Goal: Task Accomplishment & Management: Complete application form

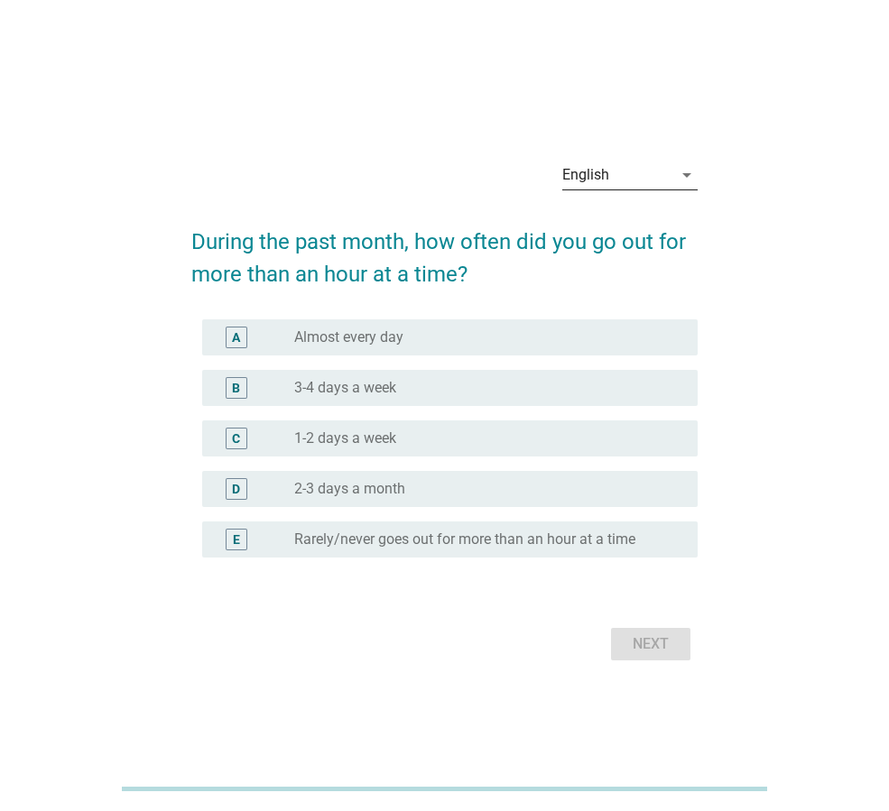
click at [684, 180] on icon "arrow_drop_down" at bounding box center [687, 175] width 22 height 22
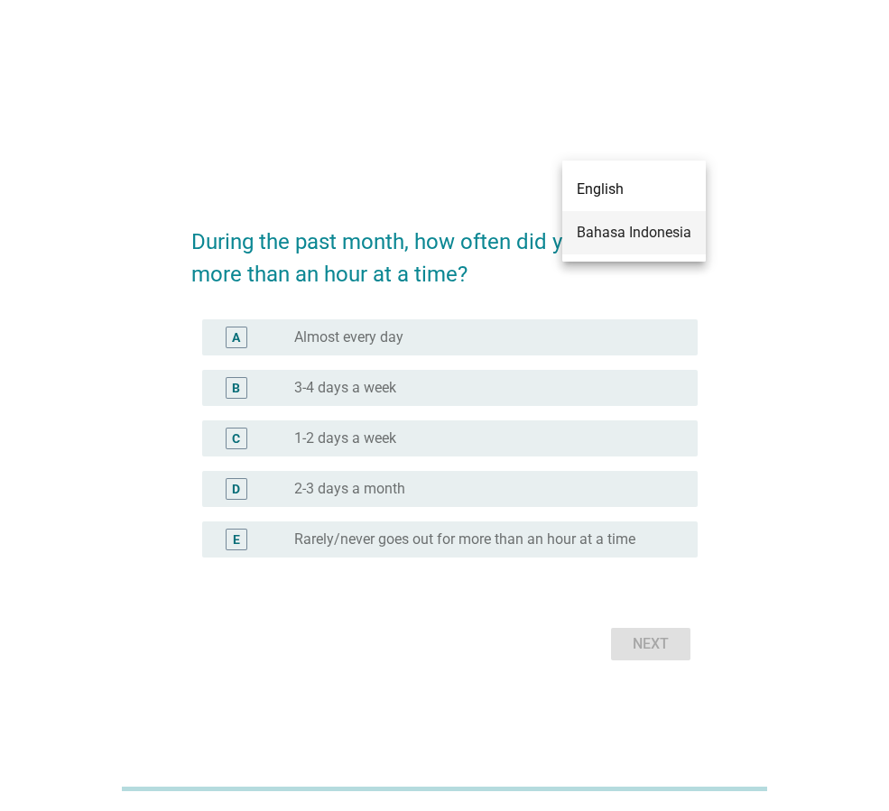
click at [645, 235] on div "Bahasa Indonesia" at bounding box center [634, 233] width 115 height 22
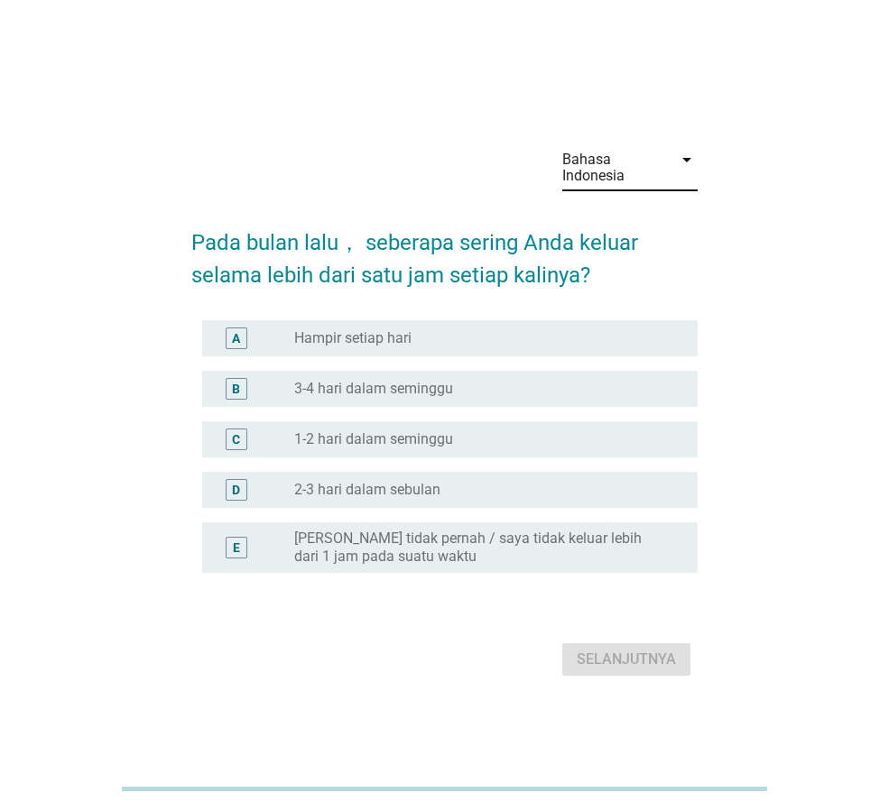
click at [461, 337] on div "radio_button_unchecked Hampir setiap hari" at bounding box center [481, 338] width 374 height 18
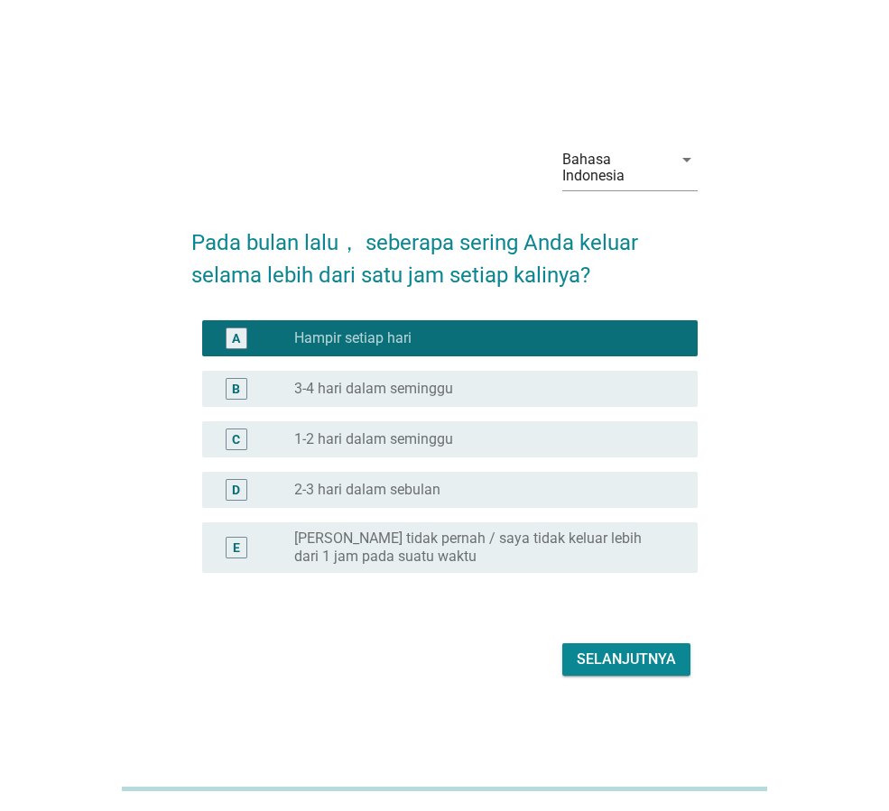
click at [615, 659] on div "Selanjutnya" at bounding box center [626, 660] width 99 height 22
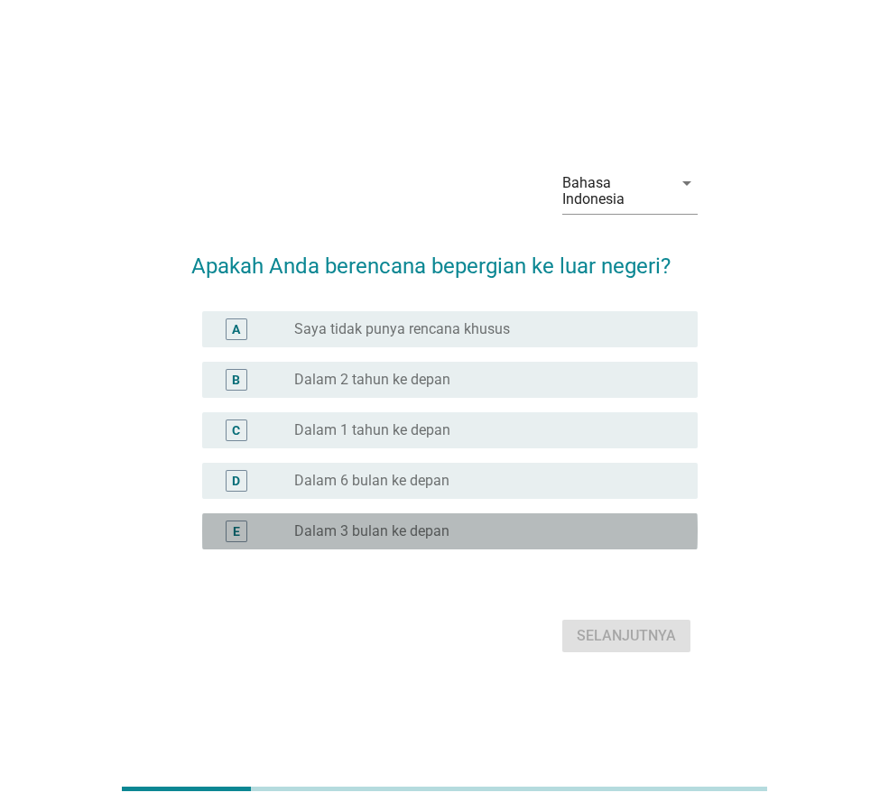
click at [434, 534] on label "Dalam 3 bulan ke depan" at bounding box center [371, 531] width 155 height 18
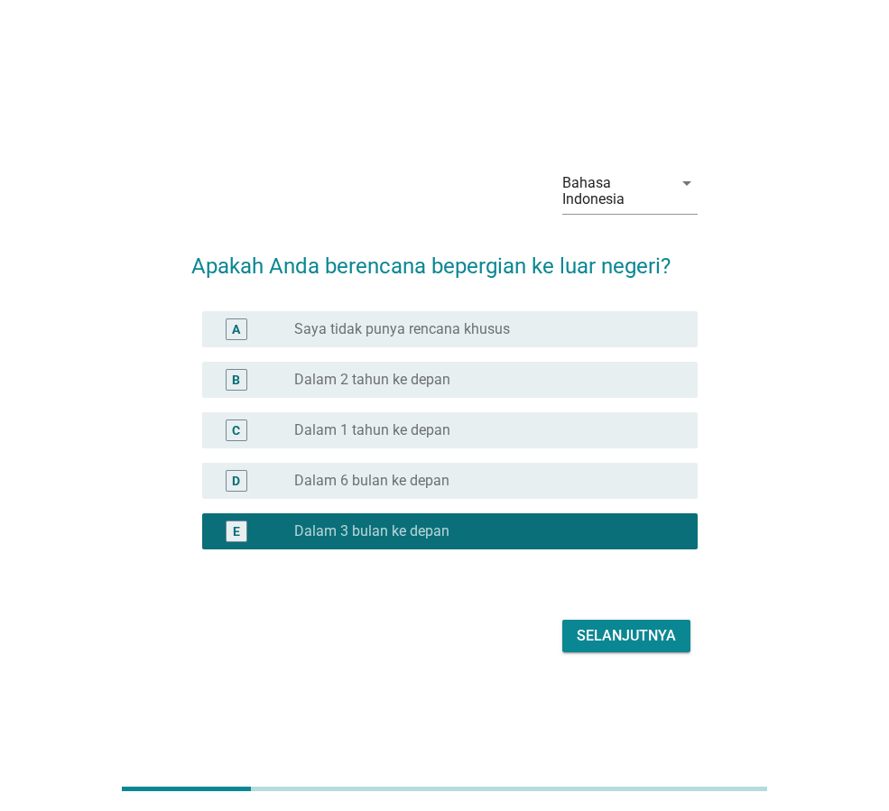
click at [623, 630] on div "Selanjutnya" at bounding box center [626, 636] width 99 height 22
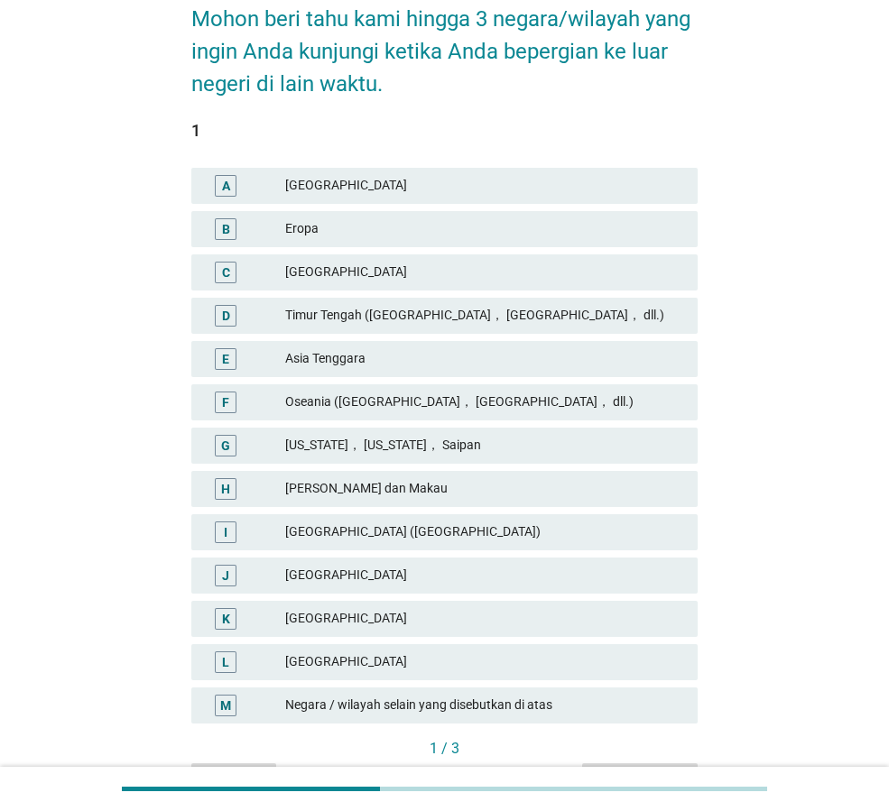
scroll to position [180, 0]
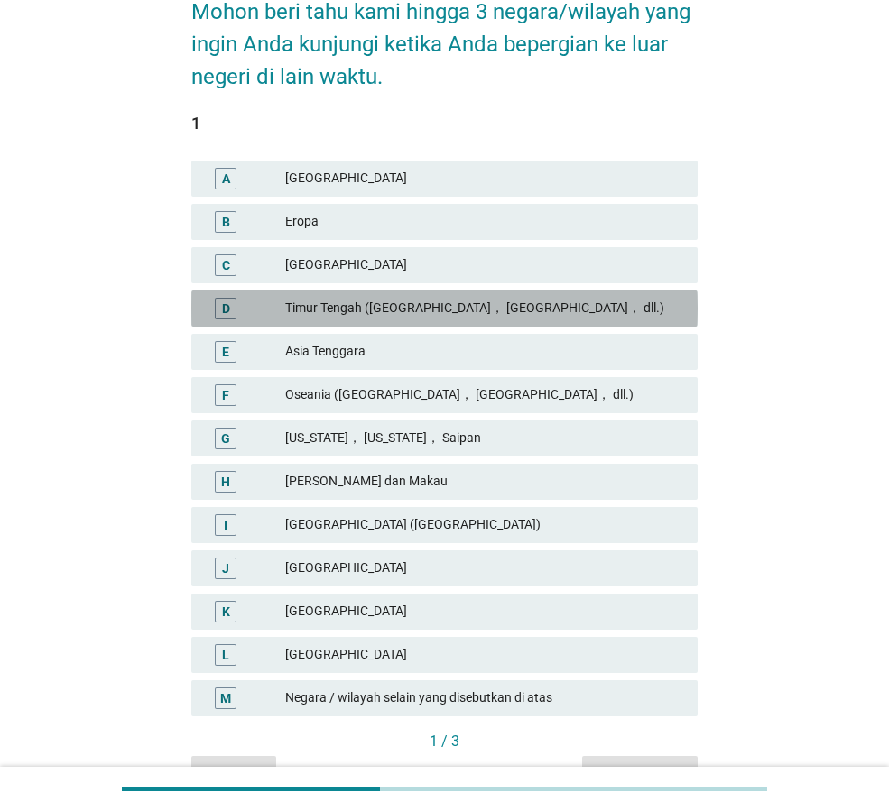
click at [353, 313] on div "Timur Tengah ([GEOGRAPHIC_DATA]， [GEOGRAPHIC_DATA]， dll.)" at bounding box center [484, 309] width 398 height 22
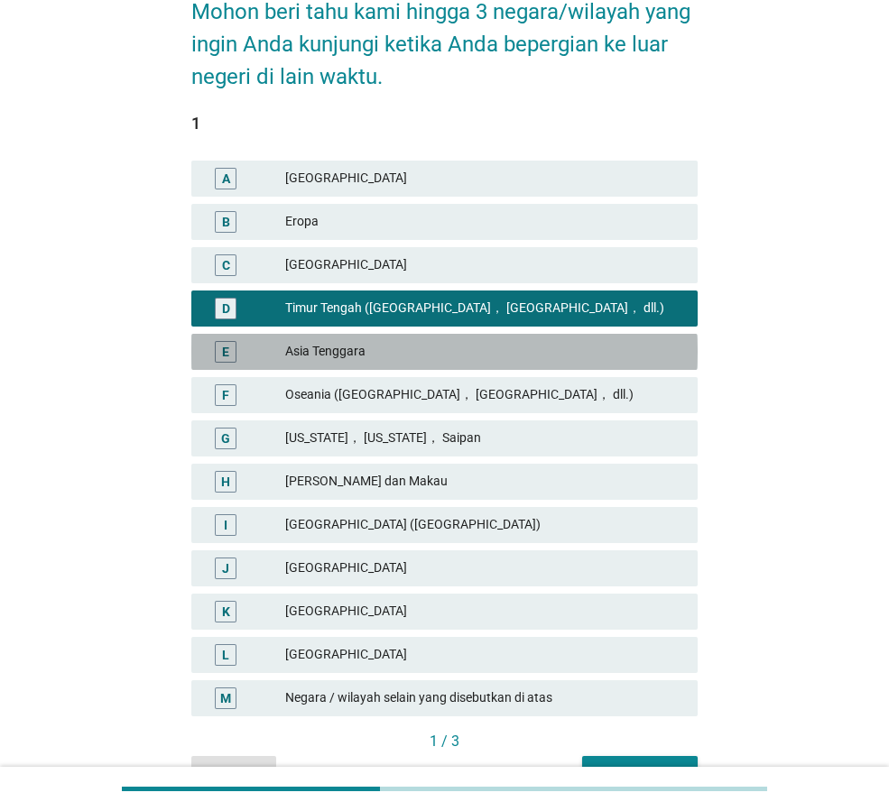
click at [353, 341] on div "Asia Tenggara" at bounding box center [484, 352] width 398 height 22
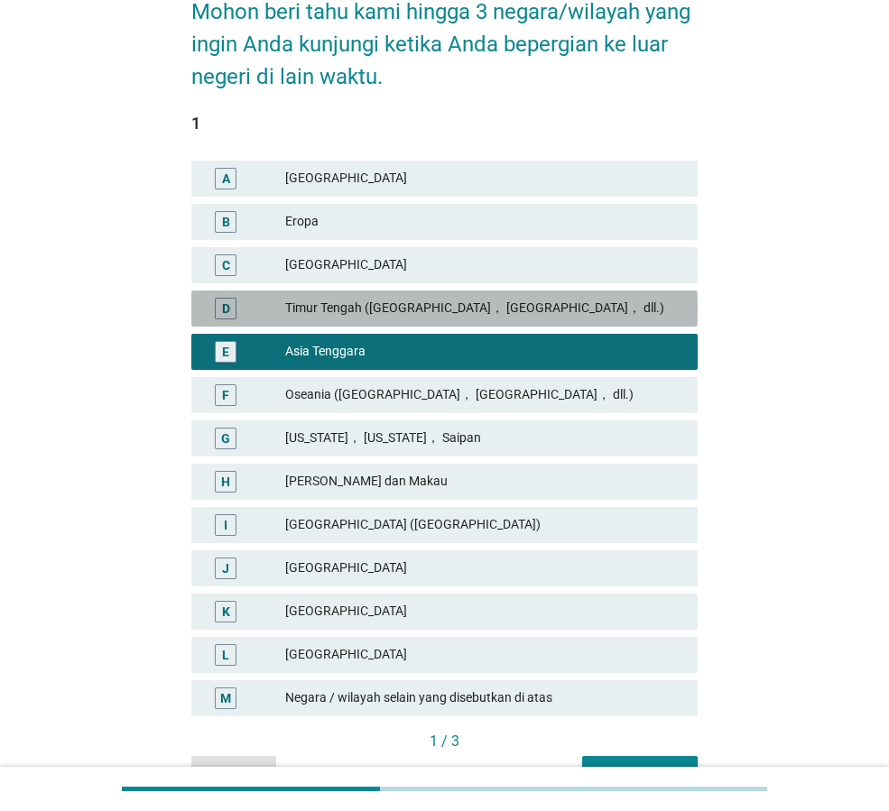
click at [357, 309] on div "Timur Tengah ([GEOGRAPHIC_DATA]， [GEOGRAPHIC_DATA]， dll.)" at bounding box center [484, 309] width 398 height 22
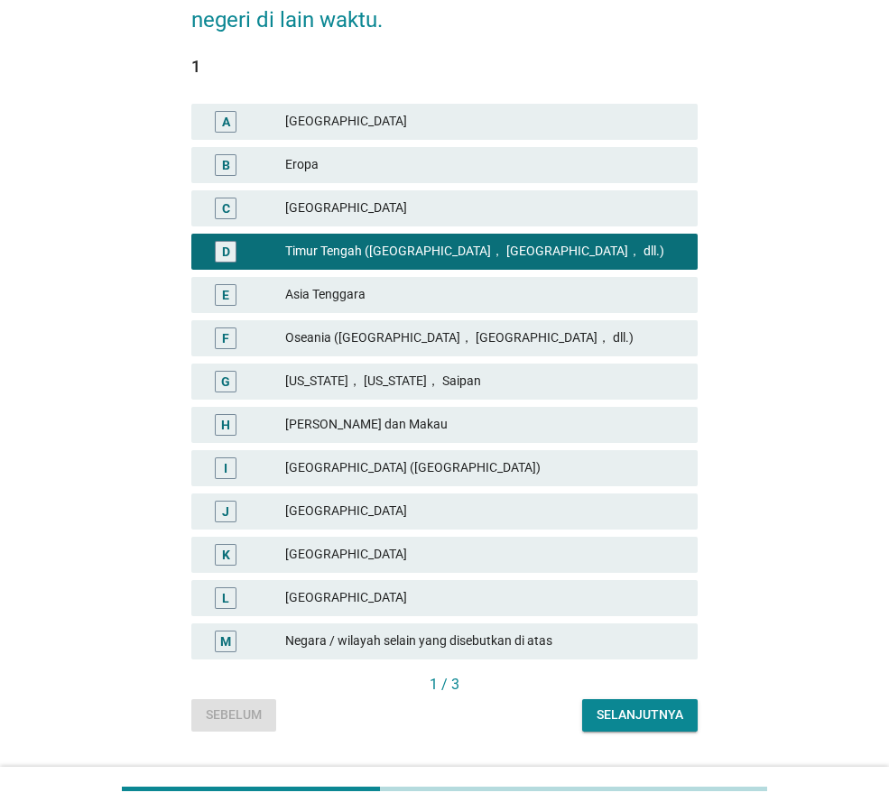
scroll to position [281, 0]
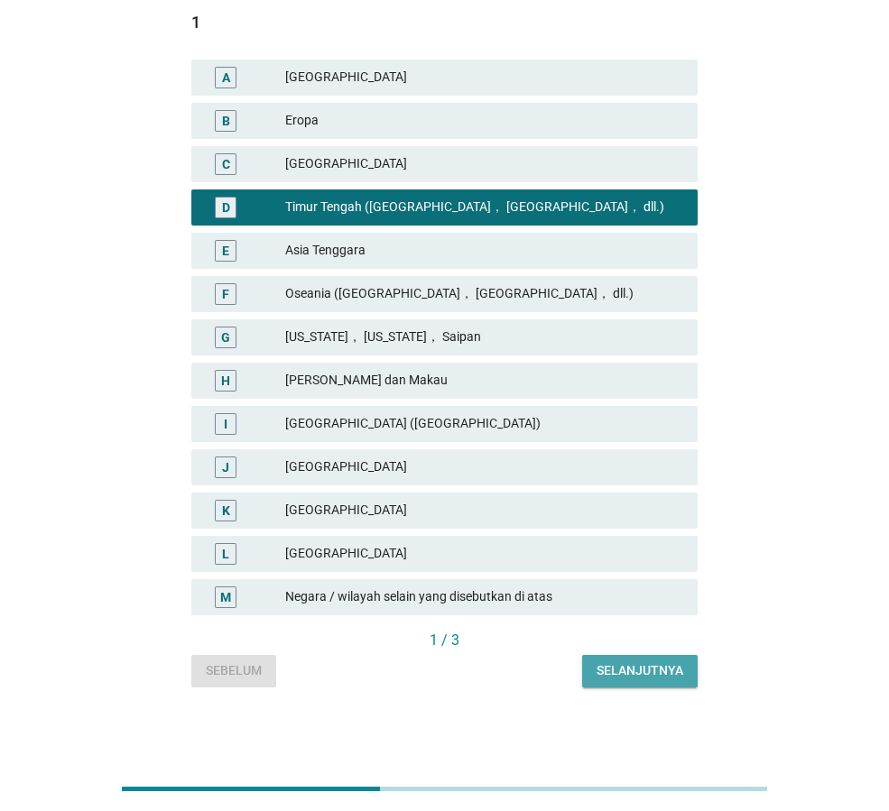
click at [637, 666] on div "Selanjutnya" at bounding box center [639, 670] width 87 height 19
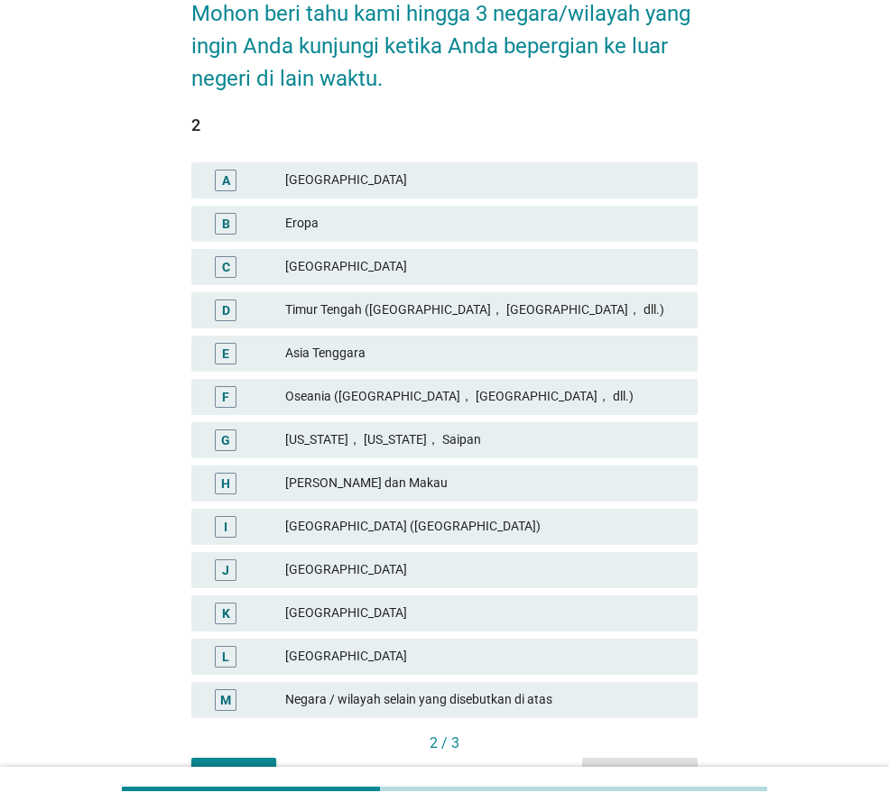
scroll to position [180, 0]
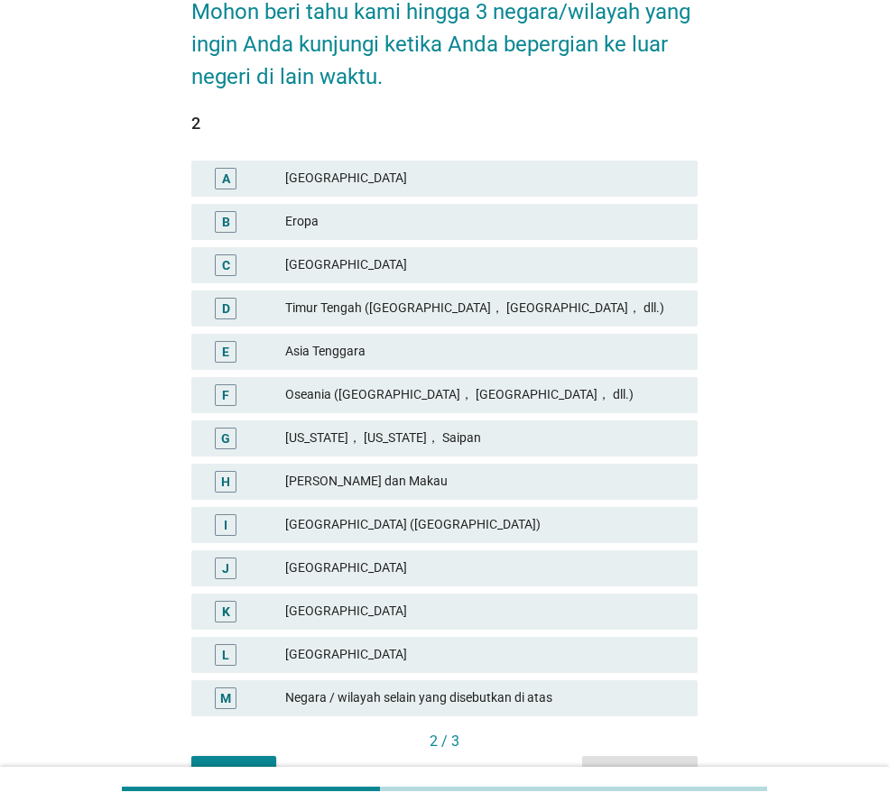
click at [338, 364] on div "E Asia Tenggara" at bounding box center [444, 352] width 506 height 36
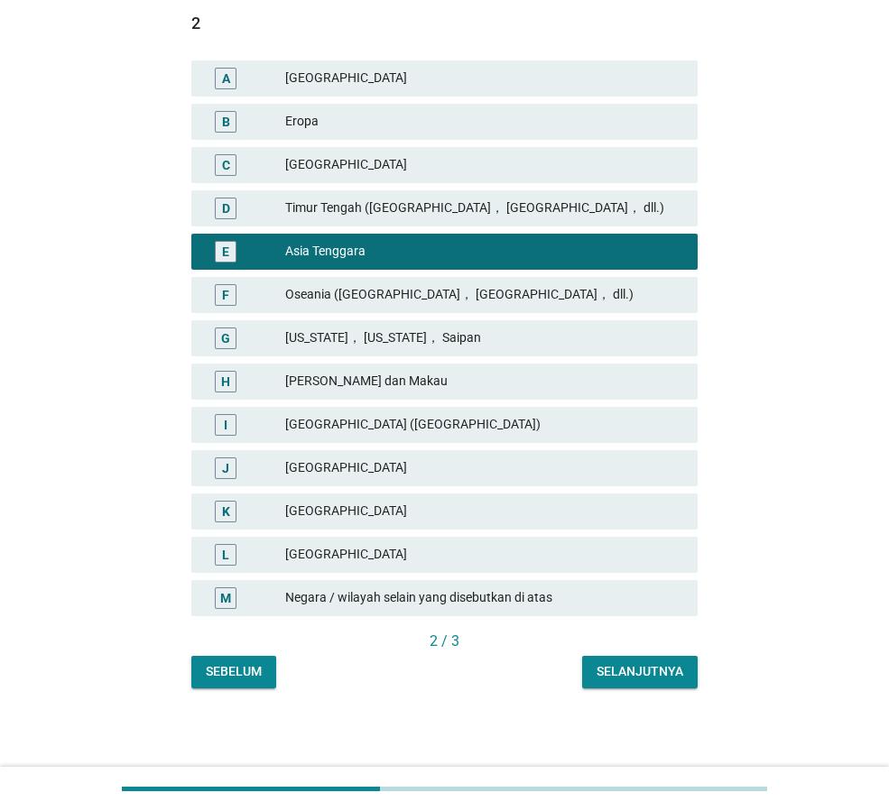
scroll to position [281, 0]
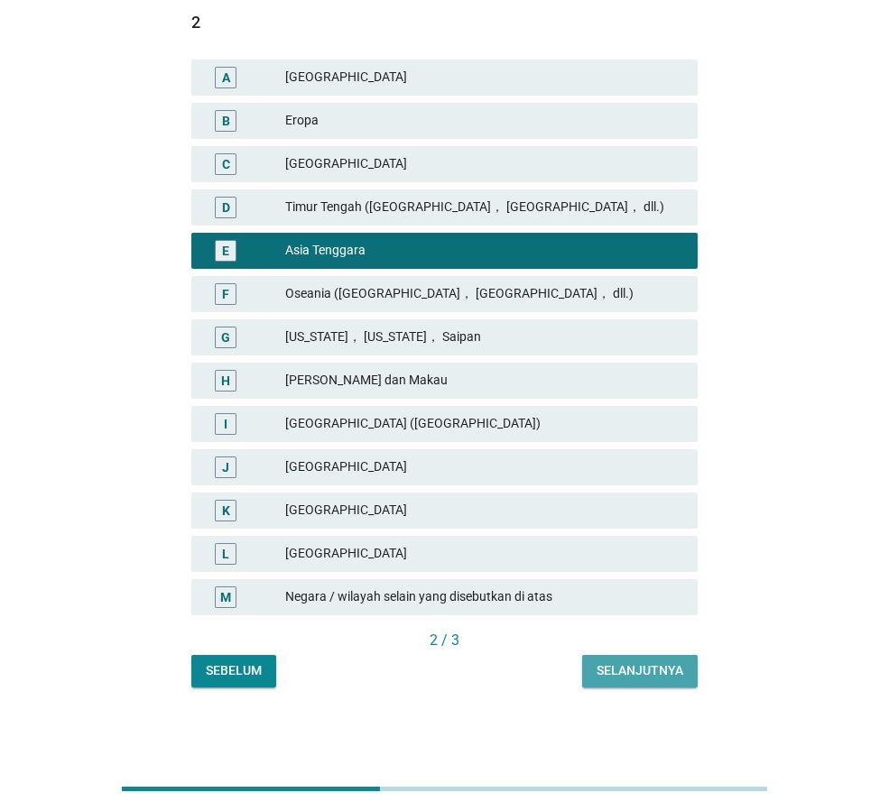
click at [643, 669] on div "Selanjutnya" at bounding box center [639, 670] width 87 height 19
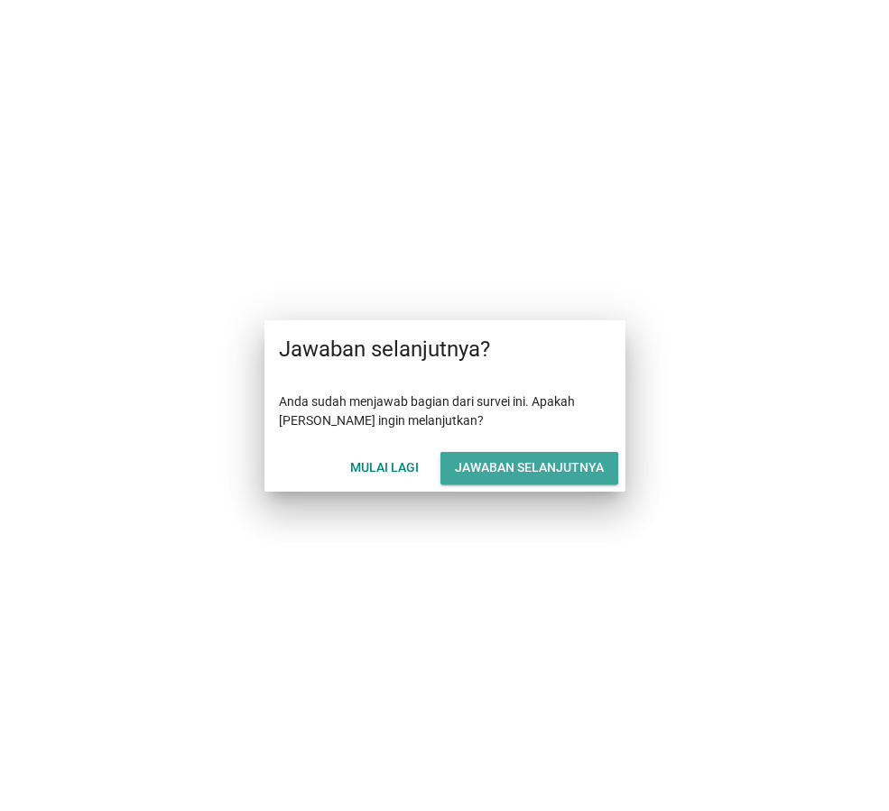
click at [505, 469] on div "Jawaban selanjutnya" at bounding box center [529, 467] width 149 height 19
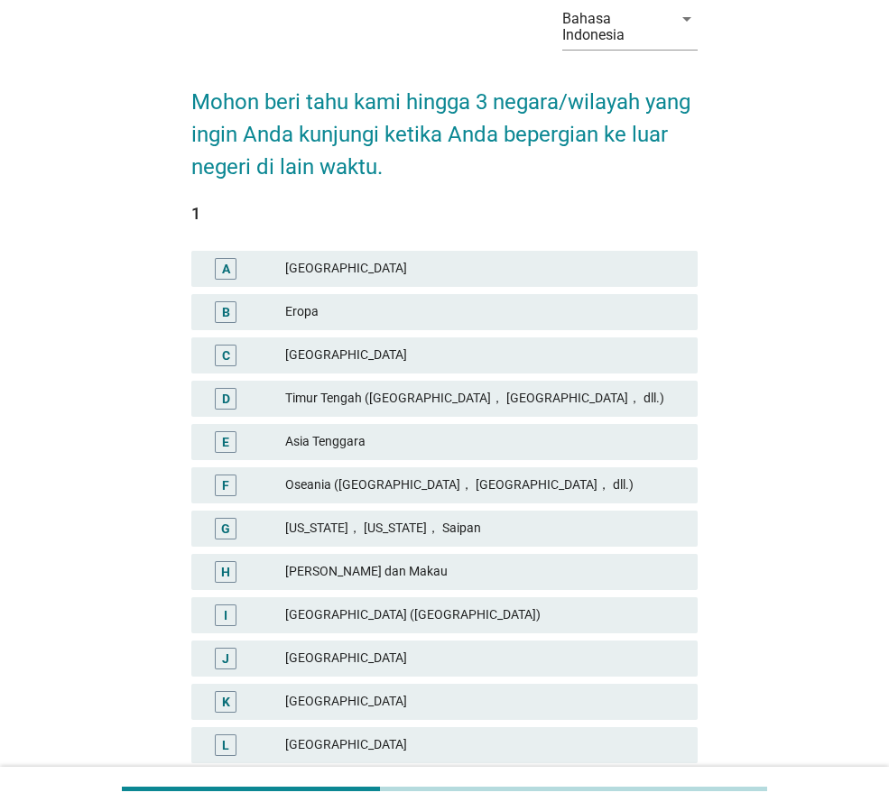
scroll to position [281, 0]
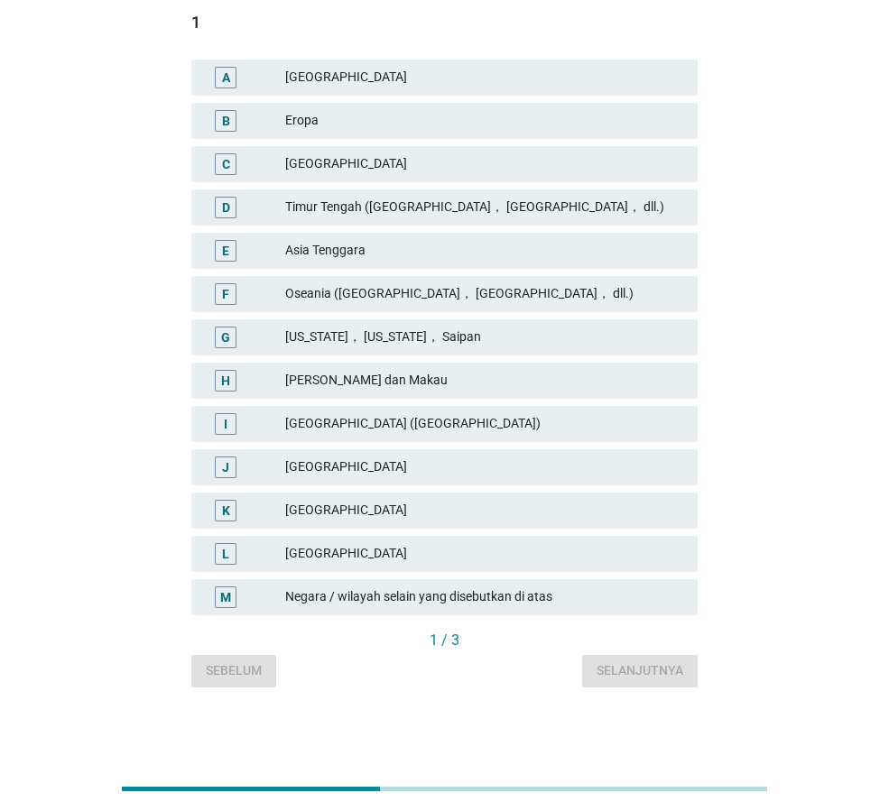
click at [417, 195] on div "D [GEOGRAPHIC_DATA] ([GEOGRAPHIC_DATA]， [GEOGRAPHIC_DATA]， dll.)" at bounding box center [444, 207] width 506 height 36
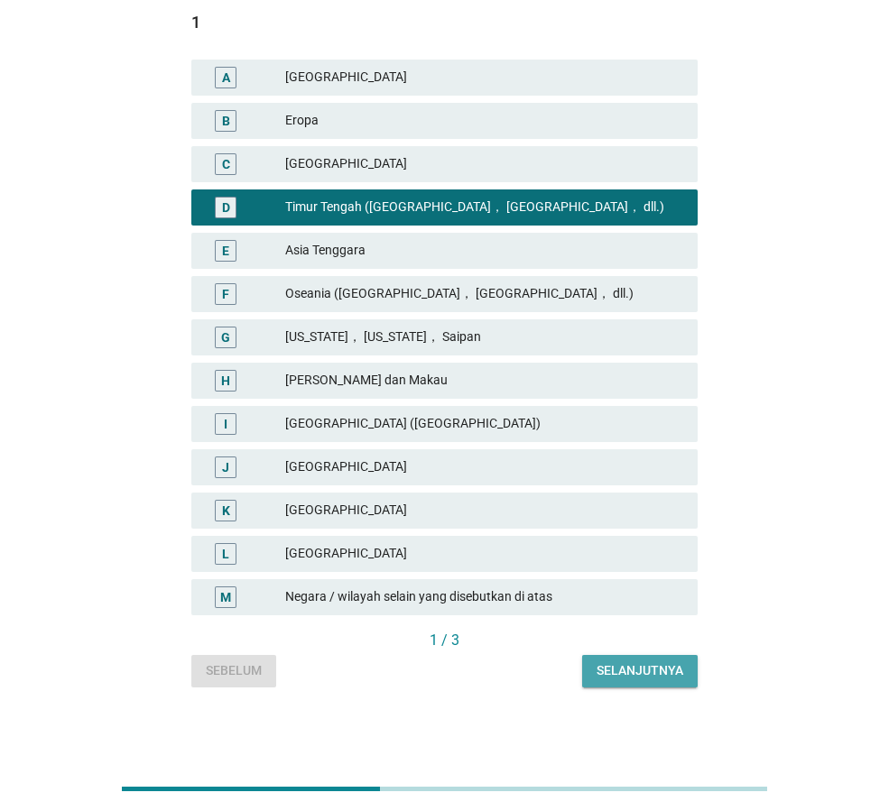
click at [643, 671] on div "Selanjutnya" at bounding box center [639, 670] width 87 height 19
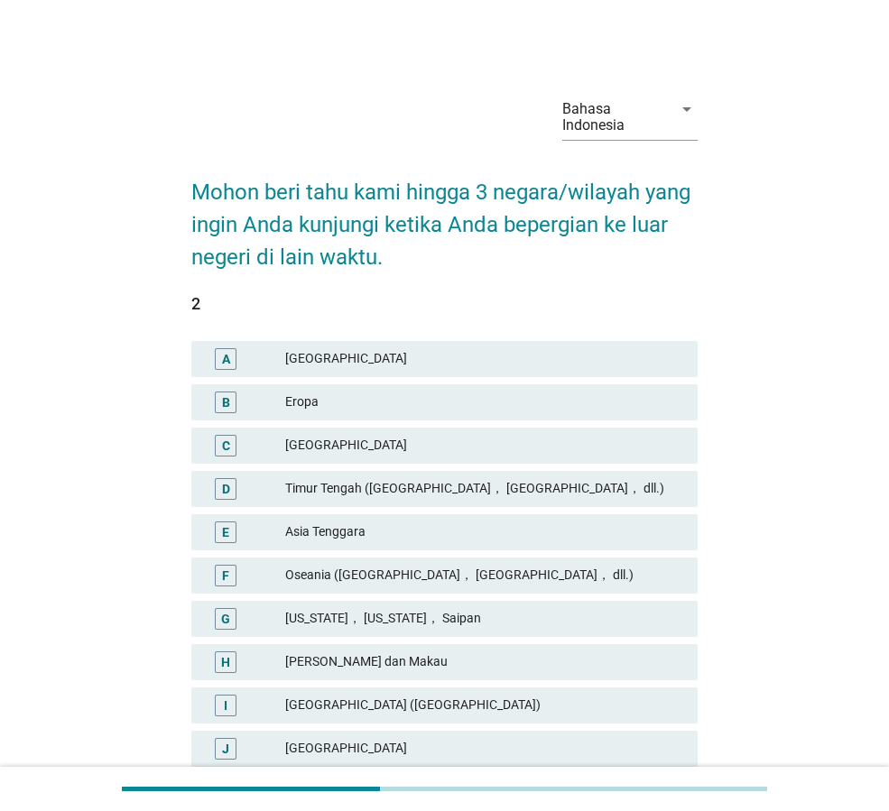
click at [503, 534] on div "Asia Tenggara" at bounding box center [484, 532] width 398 height 22
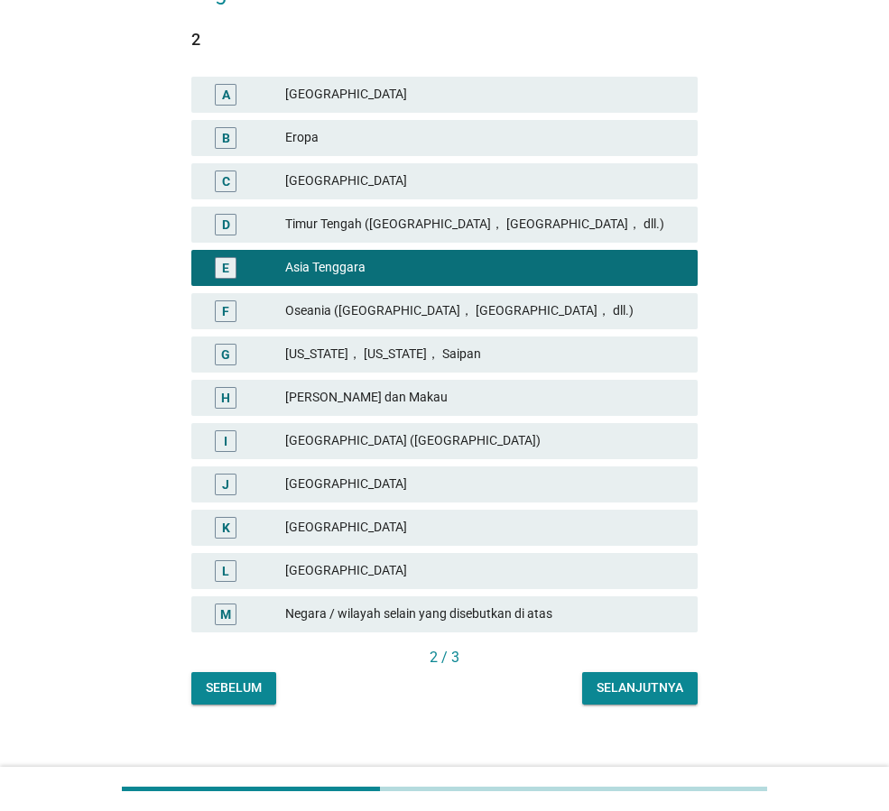
scroll to position [281, 0]
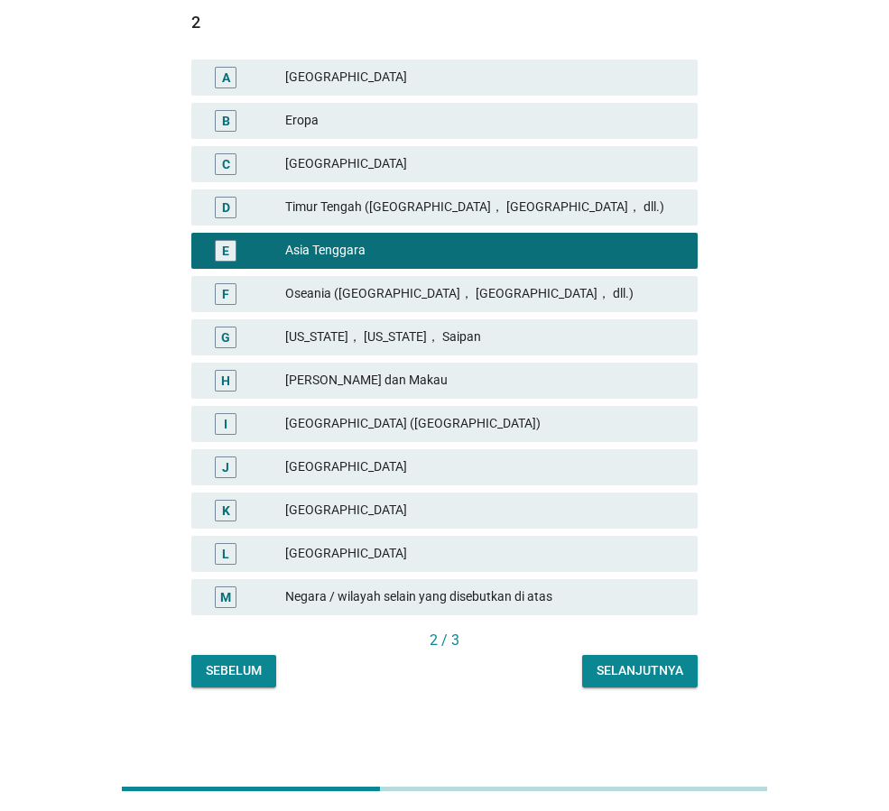
click at [636, 672] on div "Selanjutnya" at bounding box center [639, 670] width 87 height 19
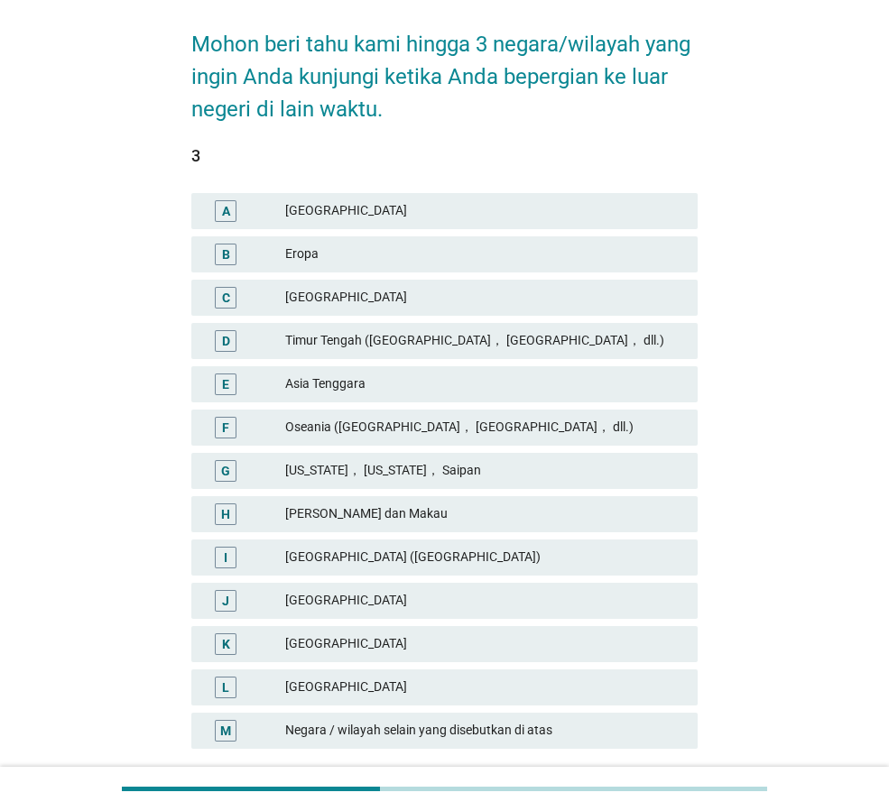
scroll to position [180, 0]
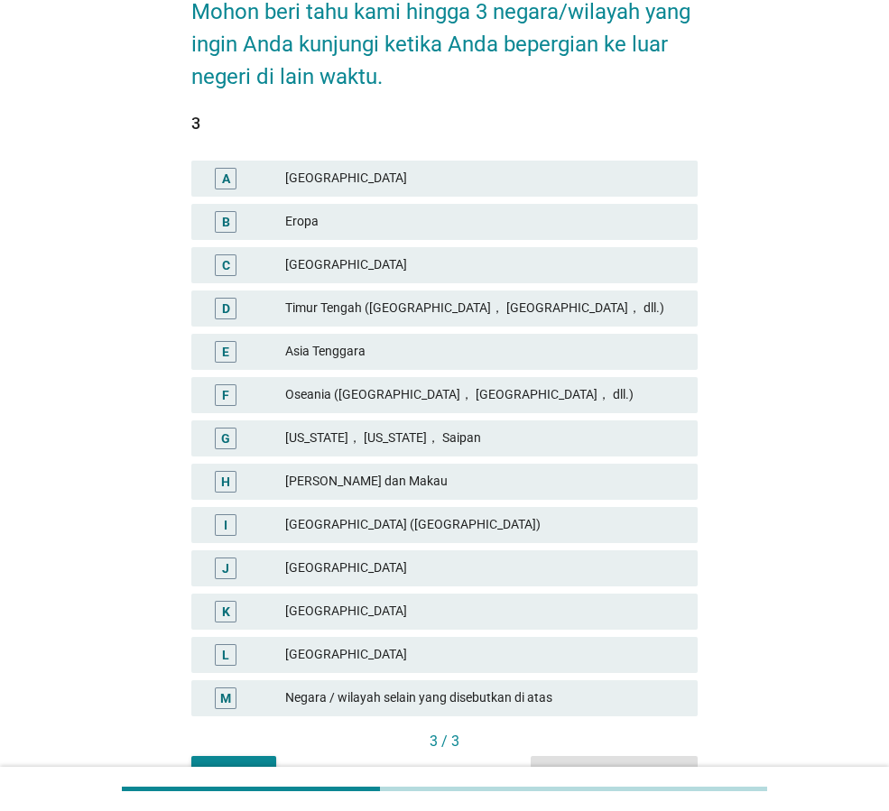
click at [382, 516] on div "[GEOGRAPHIC_DATA] ([GEOGRAPHIC_DATA])" at bounding box center [484, 525] width 398 height 22
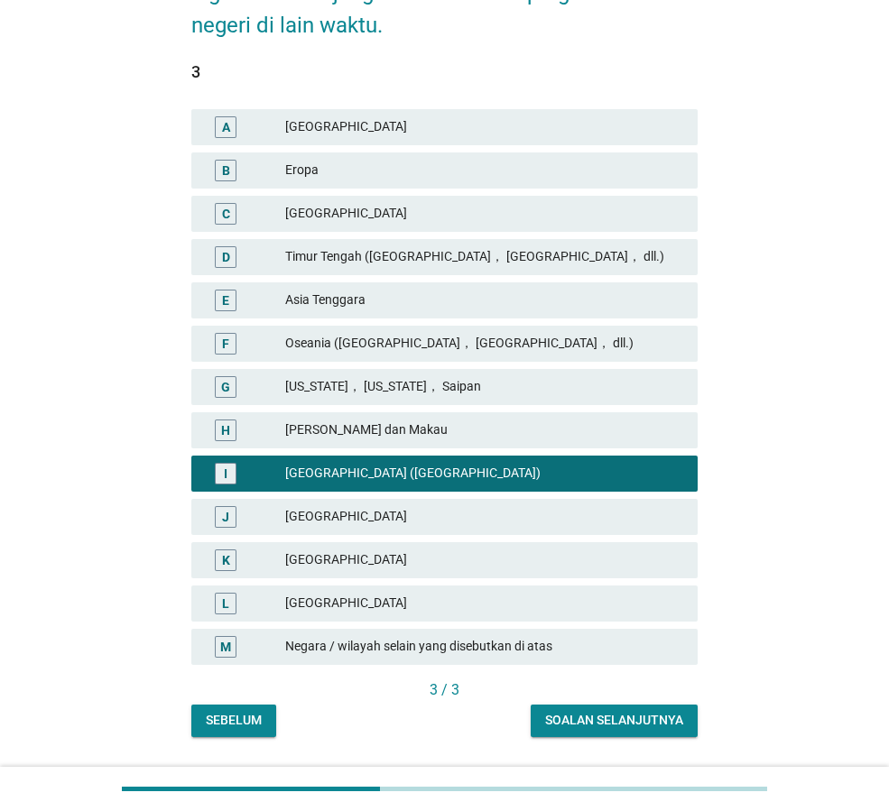
scroll to position [281, 0]
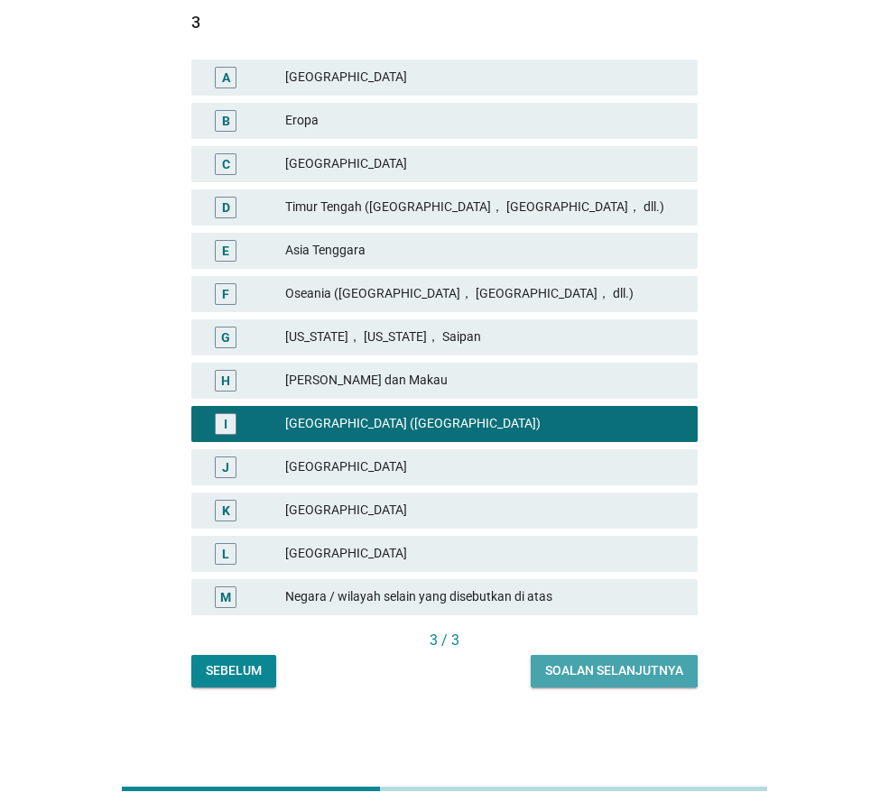
click at [621, 669] on div "Soalan selanjutnya" at bounding box center [614, 670] width 138 height 19
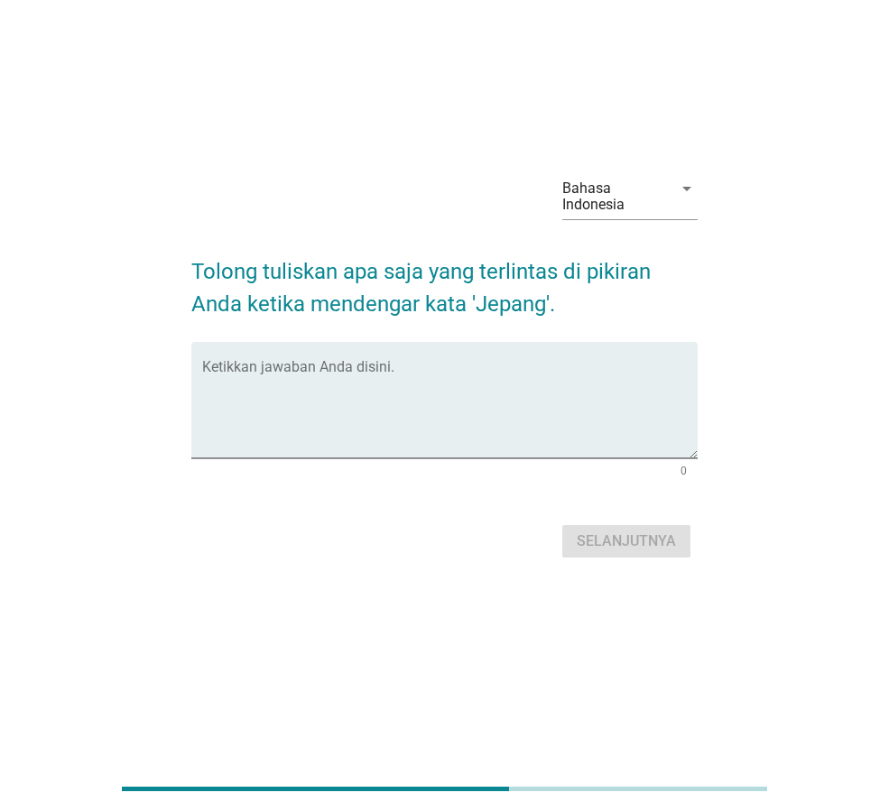
scroll to position [0, 0]
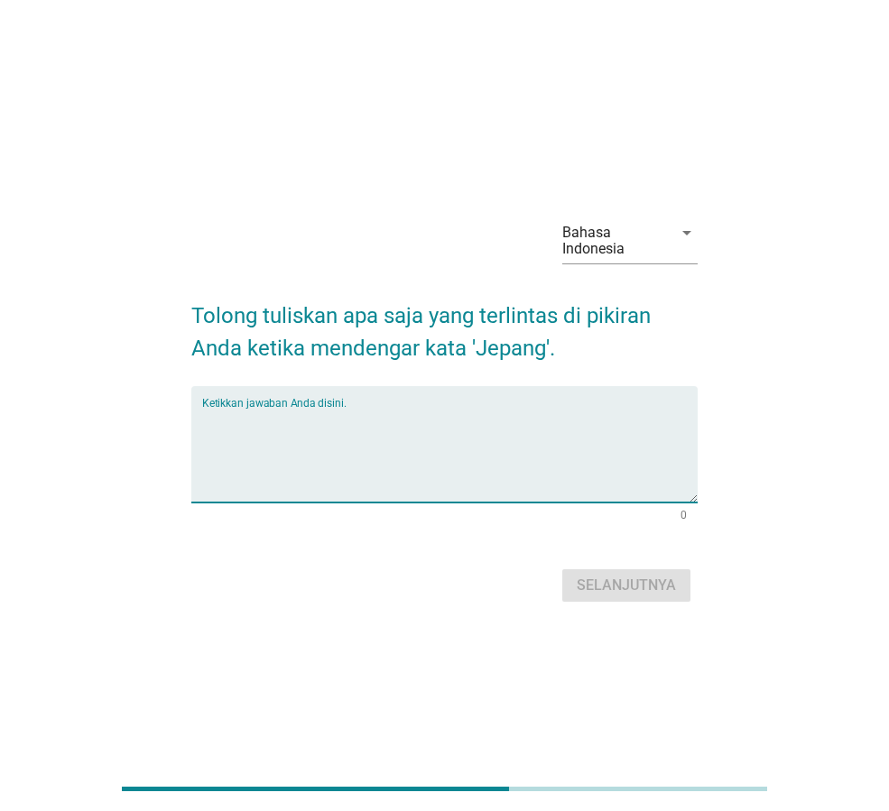
click at [447, 417] on textarea "Ketikkan jawaban Anda disini." at bounding box center [449, 455] width 495 height 95
type textarea "beradab"
click at [613, 588] on div "Selanjutnya" at bounding box center [626, 586] width 99 height 22
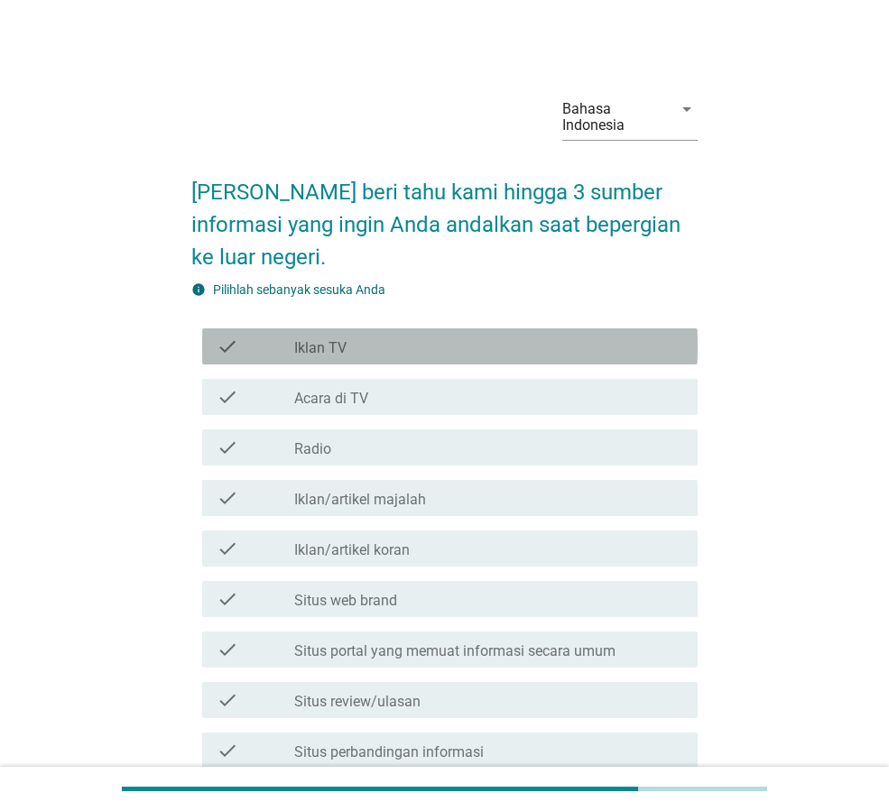
click at [445, 350] on div "check_box_outline_blank Iklan TV" at bounding box center [488, 347] width 389 height 22
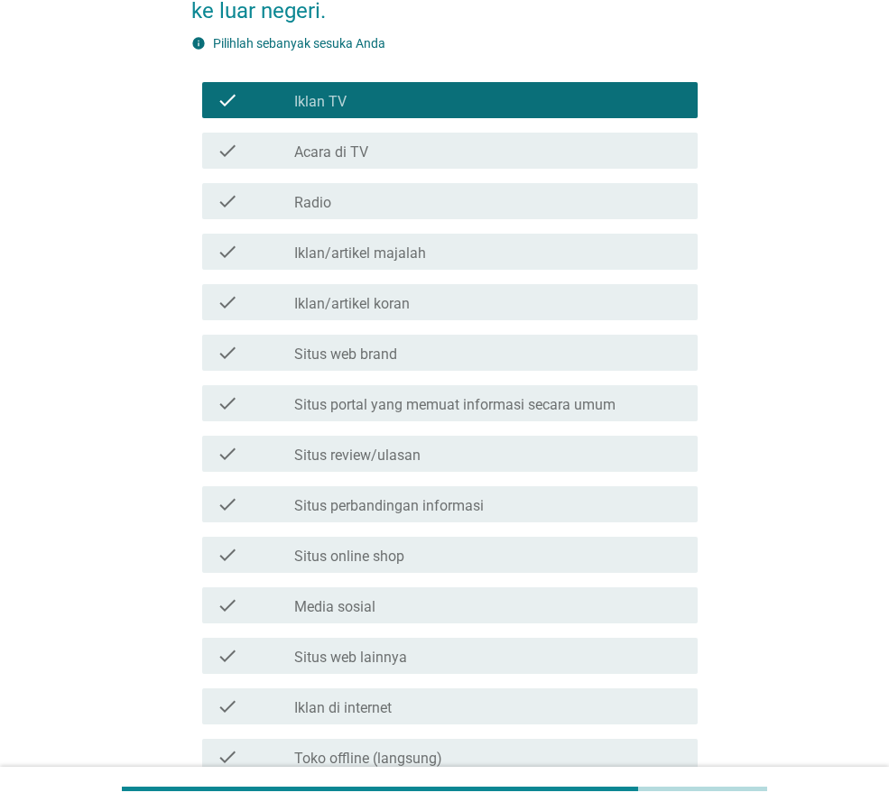
scroll to position [271, 0]
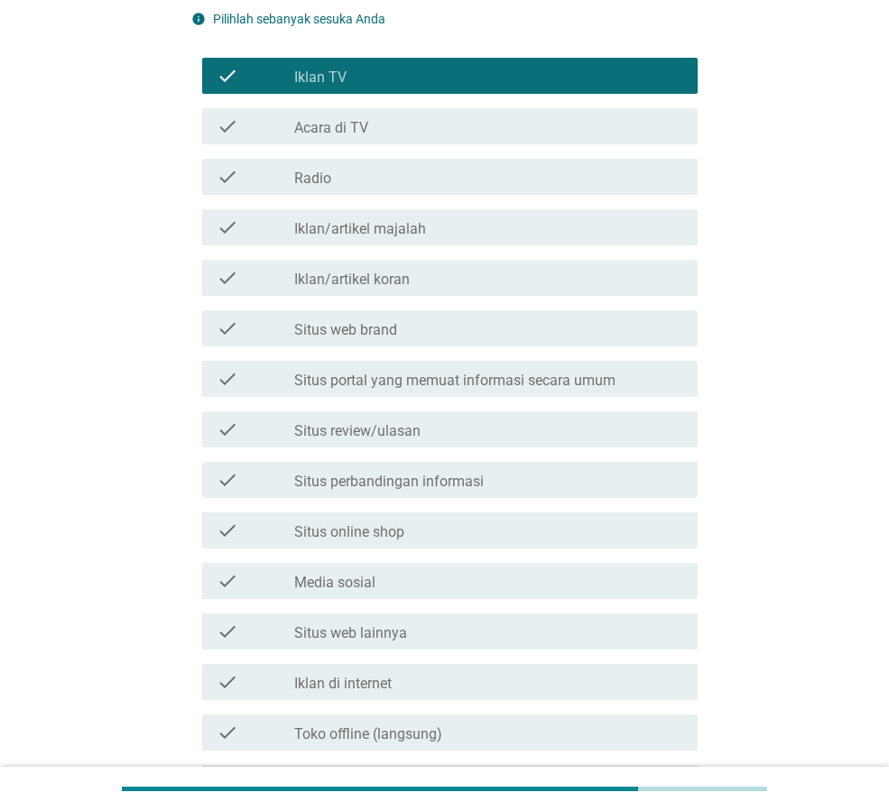
click at [406, 332] on div "check_box_outline_blank Situs web brand" at bounding box center [488, 329] width 389 height 22
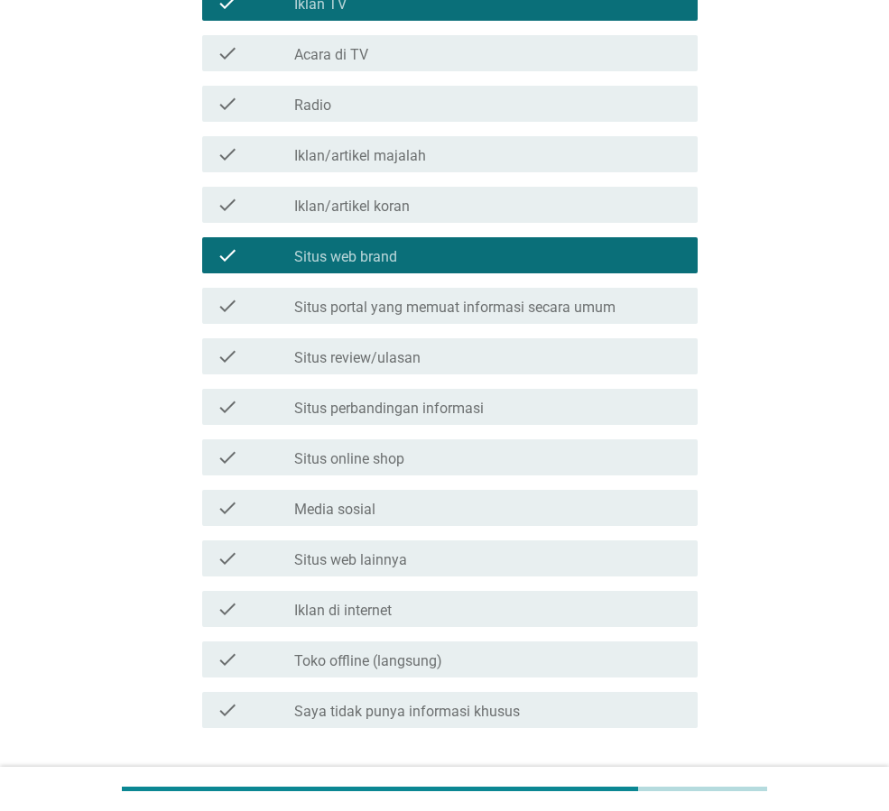
scroll to position [451, 0]
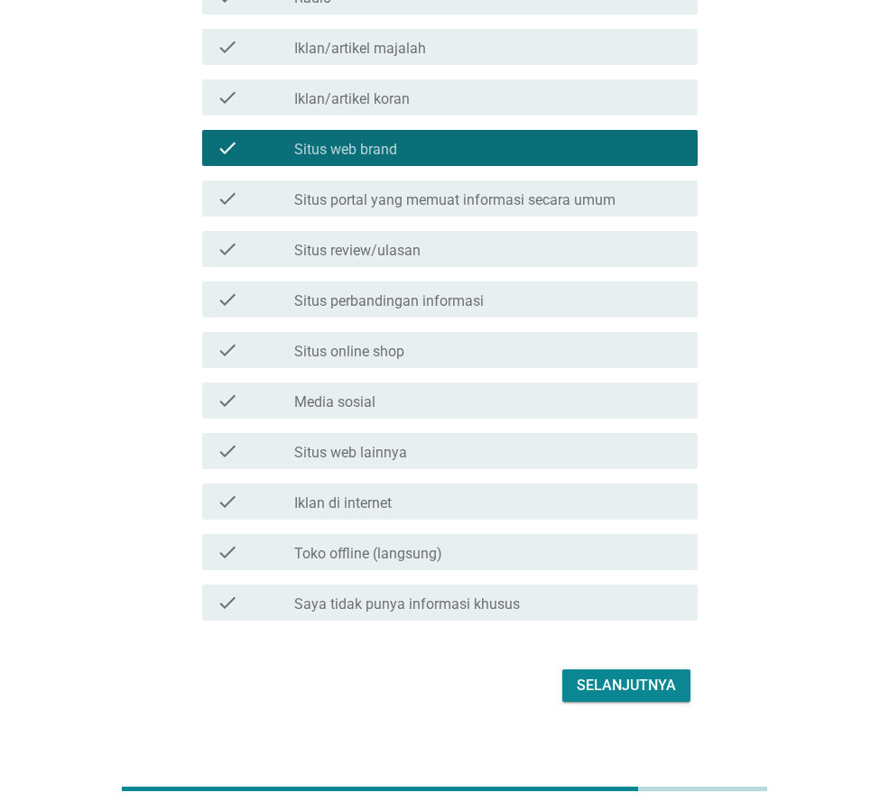
click at [401, 509] on div "check_box_outline_blank Iklan di internet" at bounding box center [488, 502] width 389 height 22
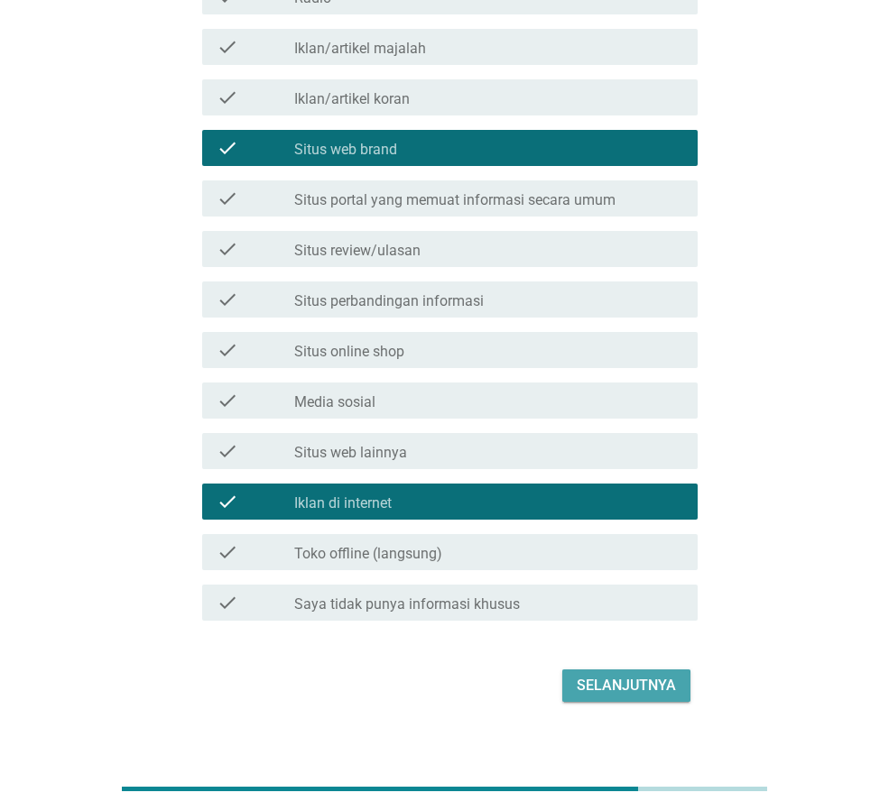
click at [610, 675] on div "Selanjutnya" at bounding box center [626, 686] width 99 height 22
